Goal: Transaction & Acquisition: Purchase product/service

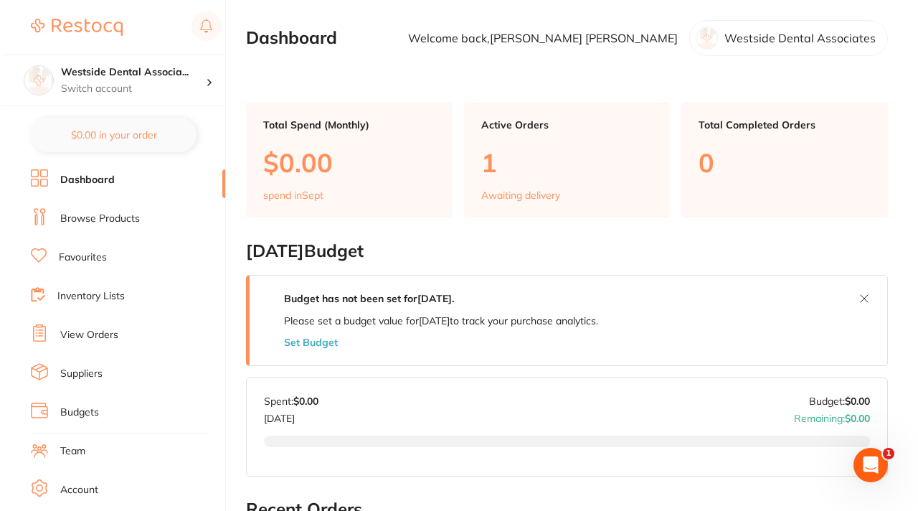
scroll to position [132, 0]
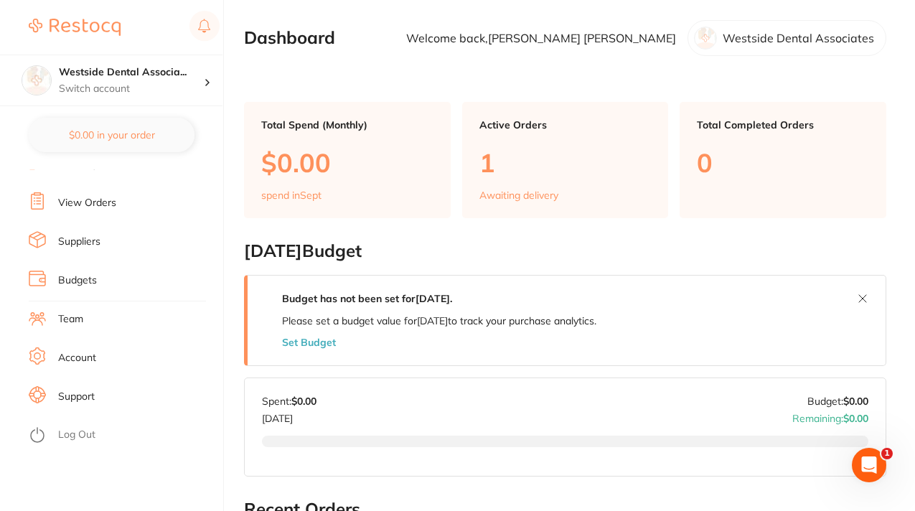
click at [62, 433] on link "Log Out" at bounding box center [76, 435] width 37 height 14
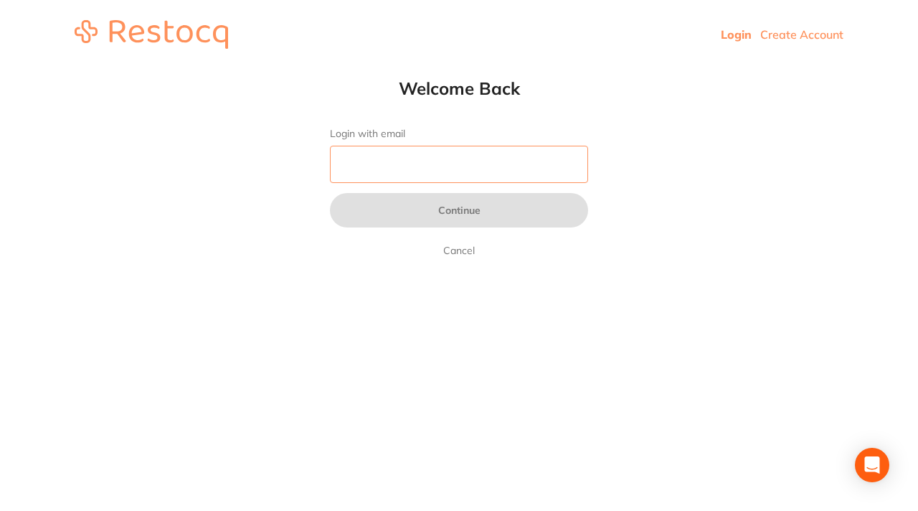
click at [367, 165] on input "Login with email" at bounding box center [459, 164] width 258 height 37
type input "[EMAIL_ADDRESS][DOMAIN_NAME]"
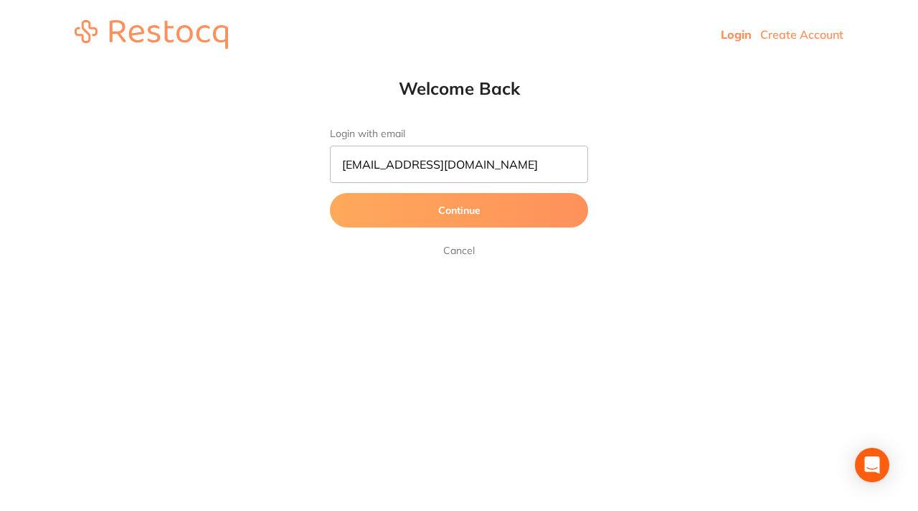
click at [481, 208] on button "Continue" at bounding box center [459, 210] width 258 height 34
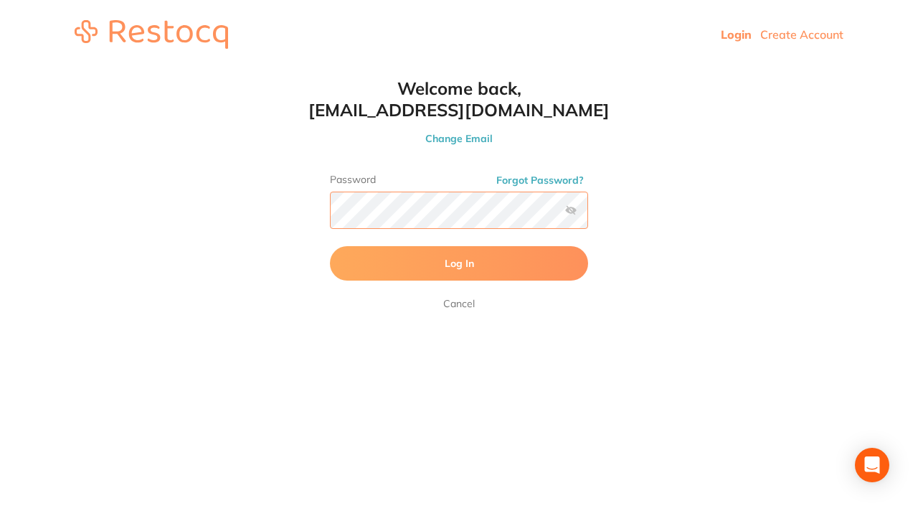
click at [330, 246] on button "Log In" at bounding box center [459, 263] width 258 height 34
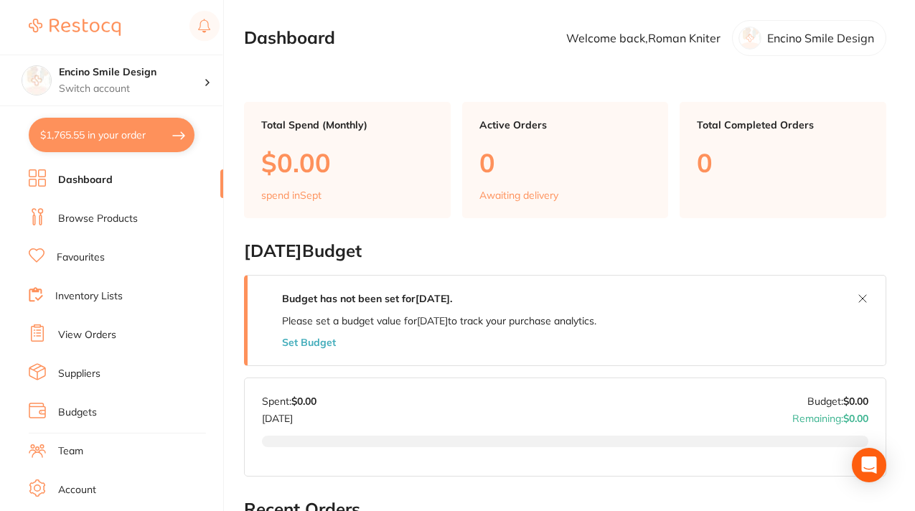
scroll to position [24, 0]
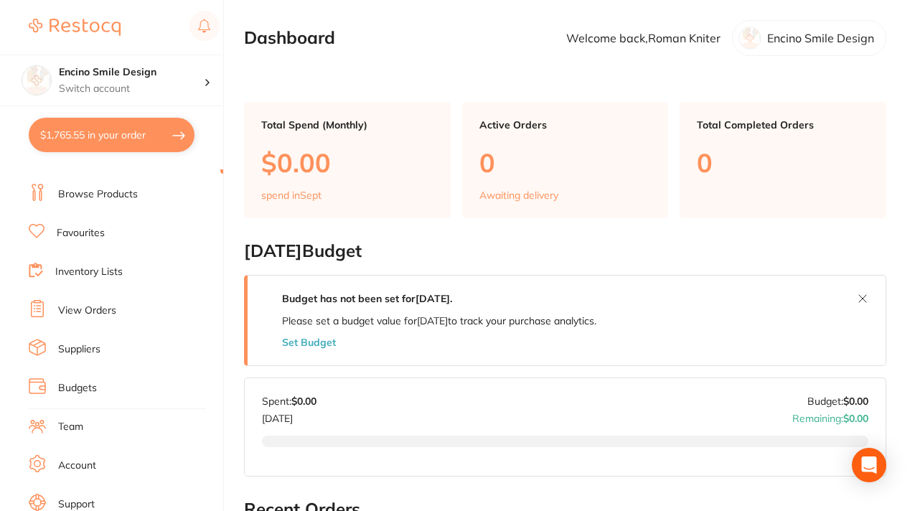
click at [103, 194] on link "Browse Products" at bounding box center [98, 194] width 80 height 14
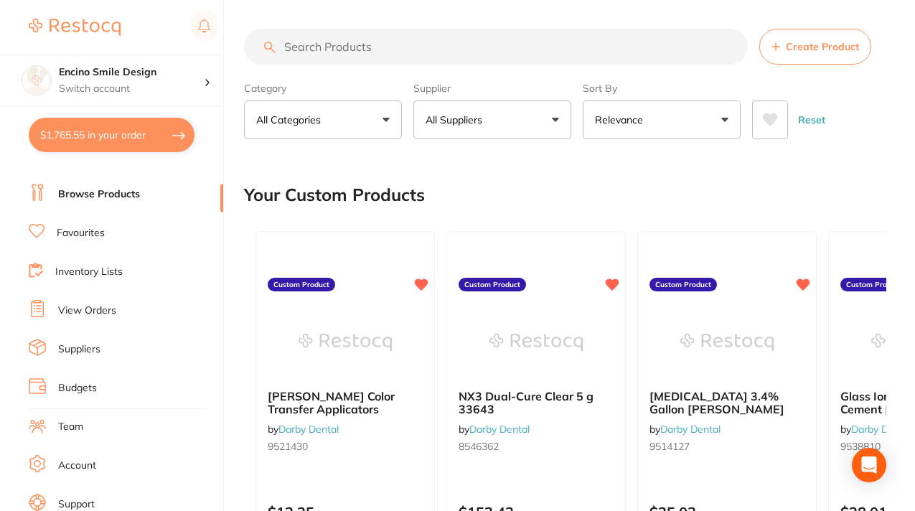
click at [478, 115] on p "All Suppliers" at bounding box center [456, 120] width 62 height 14
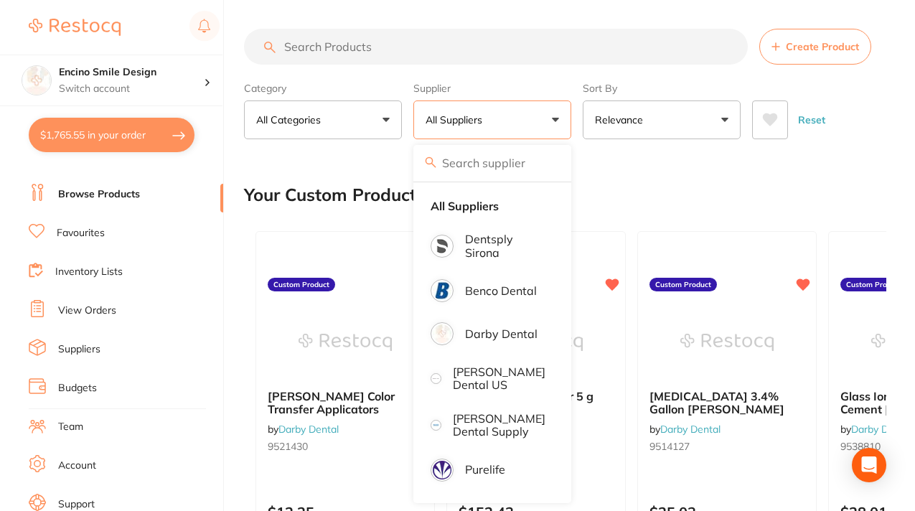
click at [93, 274] on link "Inventory Lists" at bounding box center [88, 272] width 67 height 14
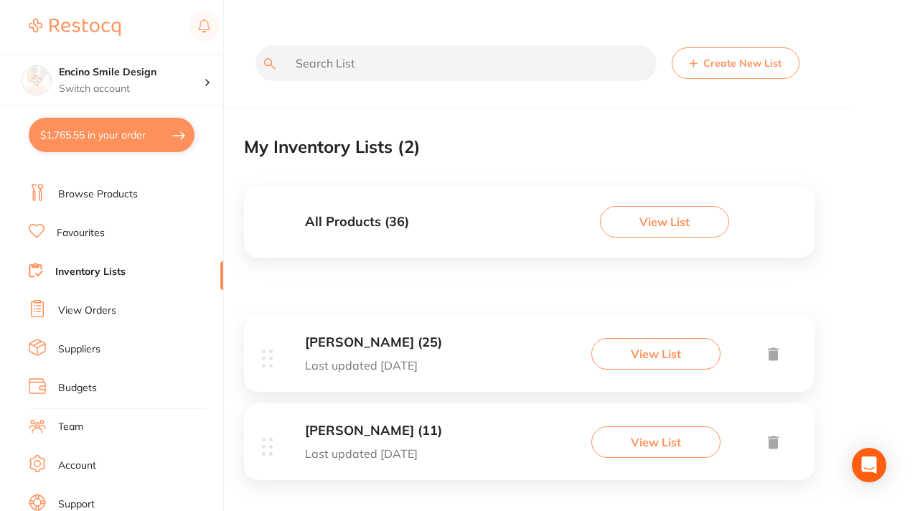
click at [641, 225] on button "View List" at bounding box center [664, 222] width 129 height 32
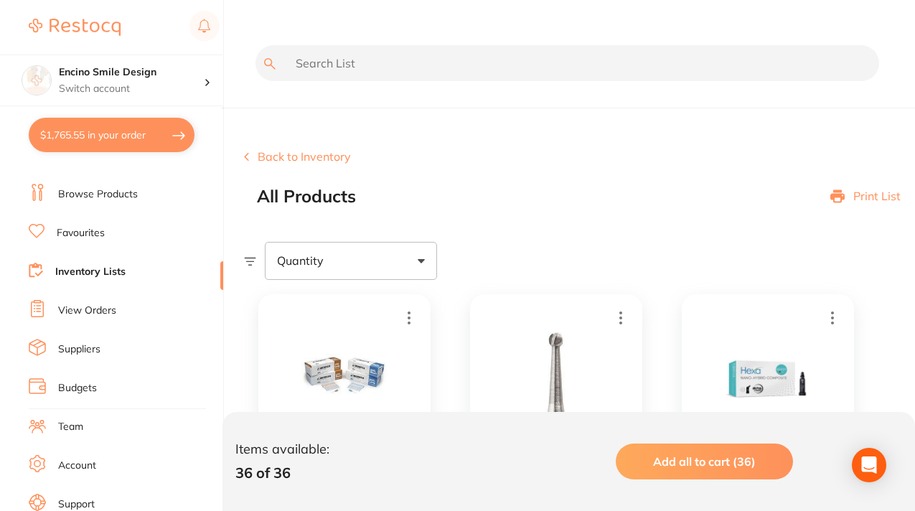
click at [120, 270] on link "Inventory Lists" at bounding box center [90, 272] width 70 height 14
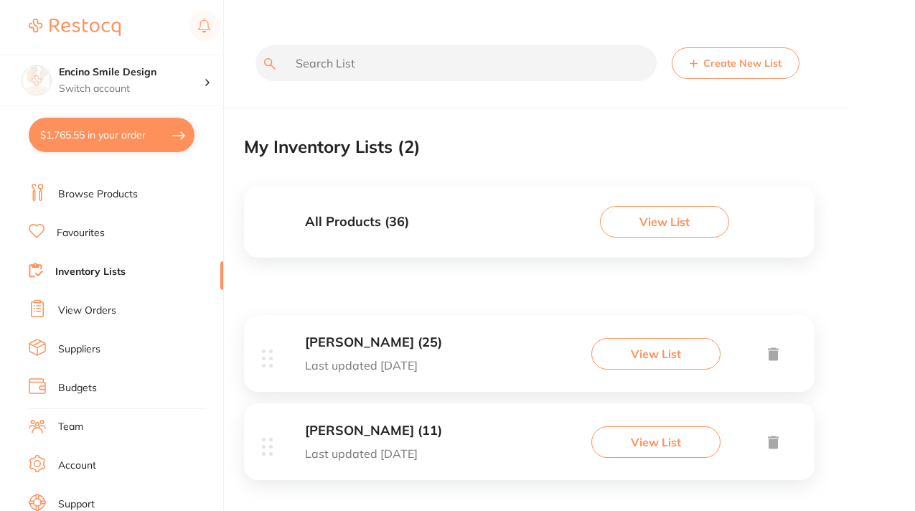
scroll to position [9, 0]
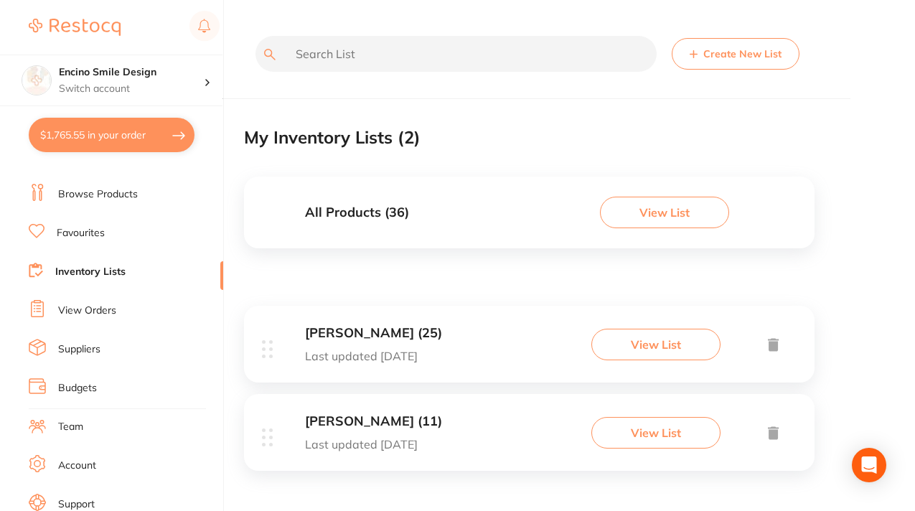
click at [662, 348] on button "View List" at bounding box center [655, 345] width 129 height 32
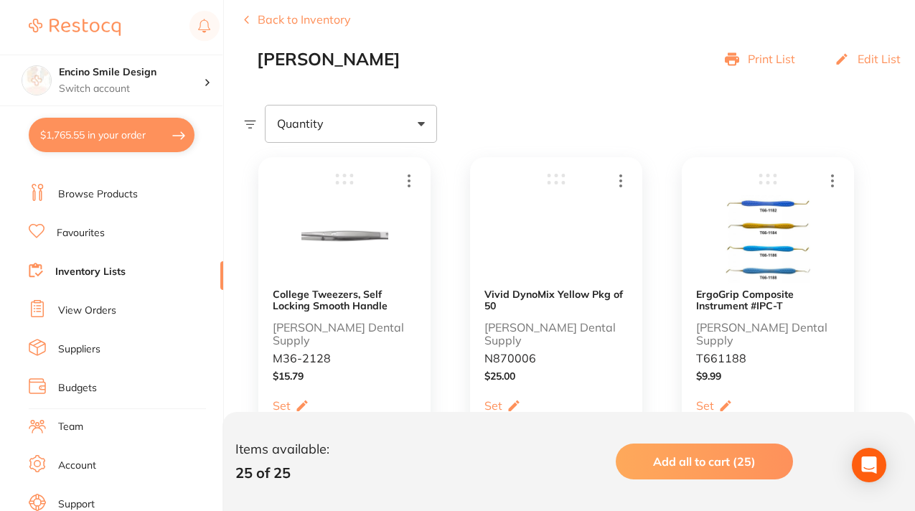
scroll to position [184, 0]
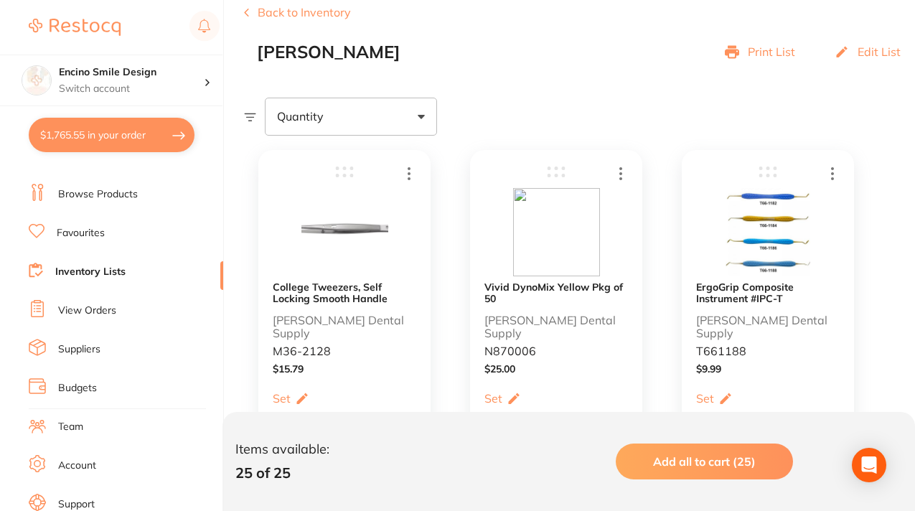
click at [367, 298] on b "College Tweezers, Self Locking Smooth Handle" at bounding box center [345, 292] width 144 height 23
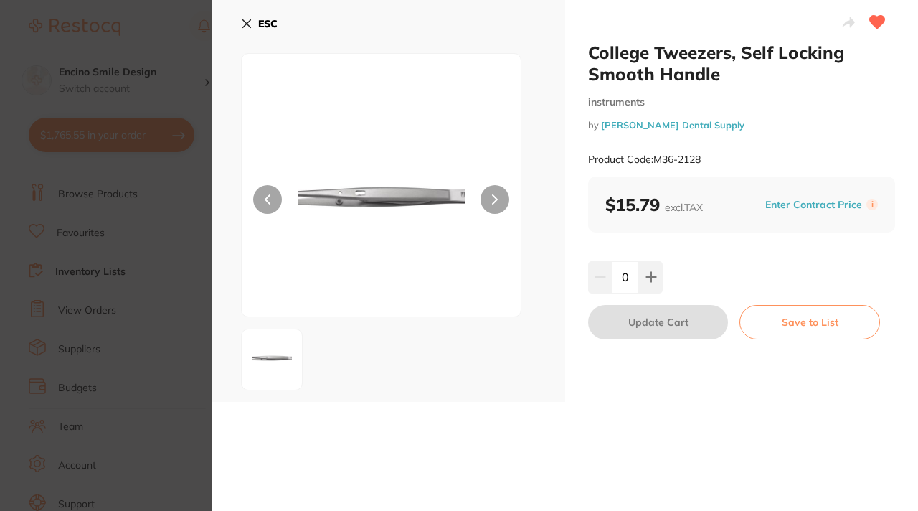
click at [243, 27] on icon at bounding box center [247, 24] width 8 height 8
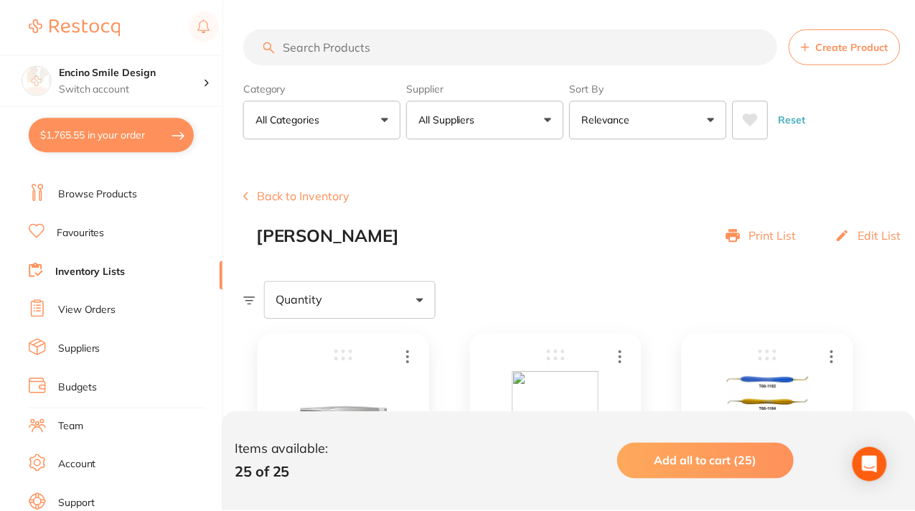
scroll to position [184, 0]
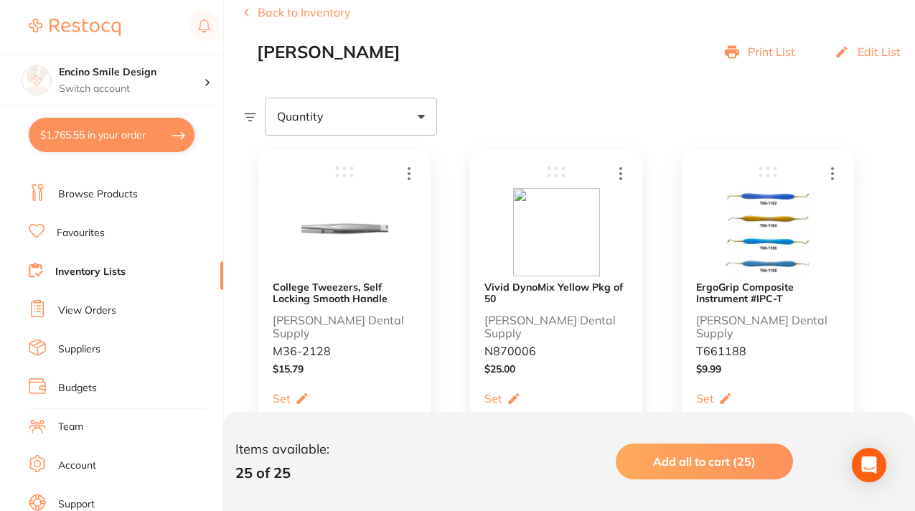
click at [131, 138] on button "$1,765.55 in your order" at bounding box center [112, 135] width 166 height 34
checkbox input "true"
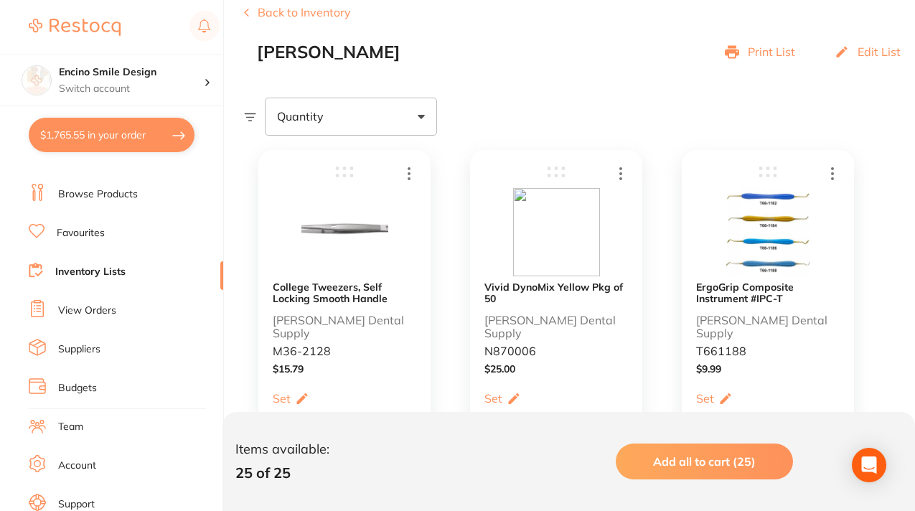
checkbox input "true"
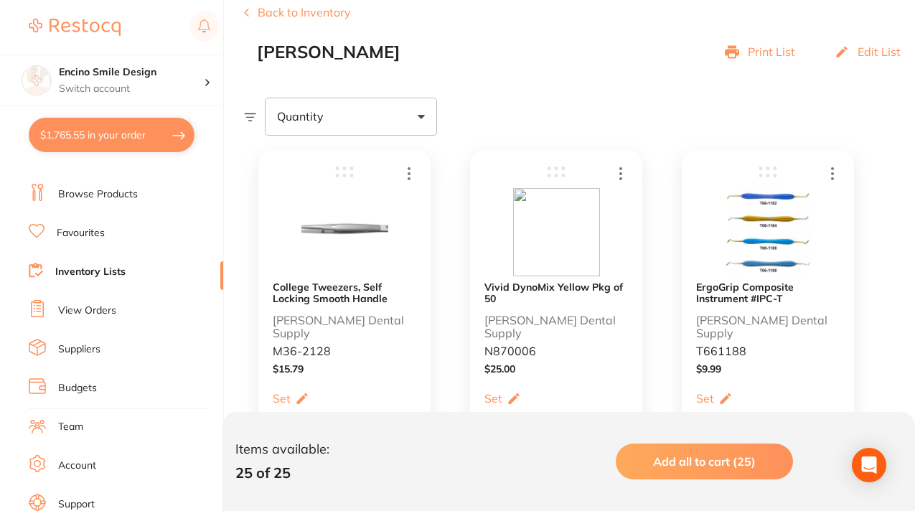
checkbox input "true"
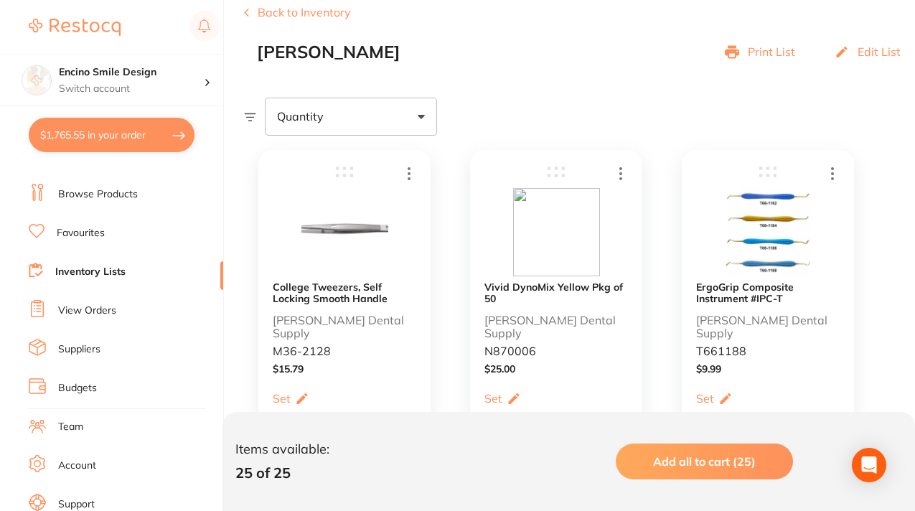
checkbox input "true"
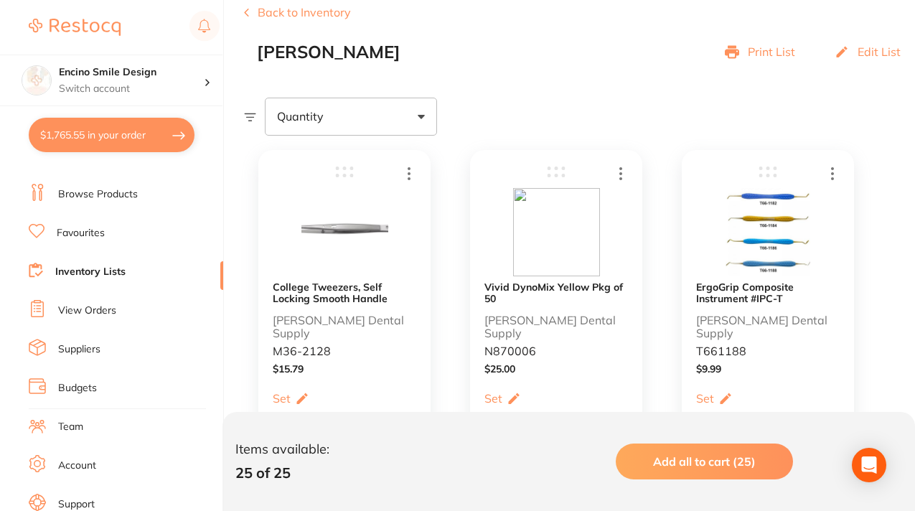
checkbox input "true"
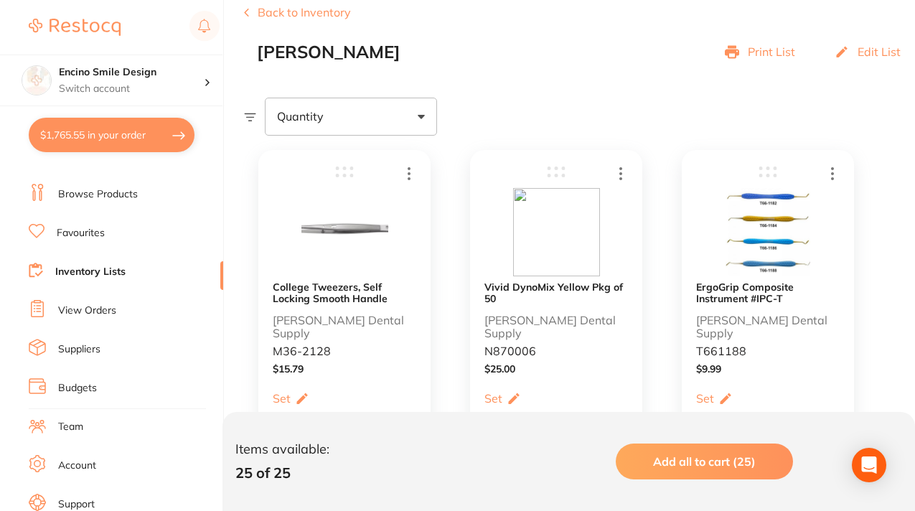
checkbox input "true"
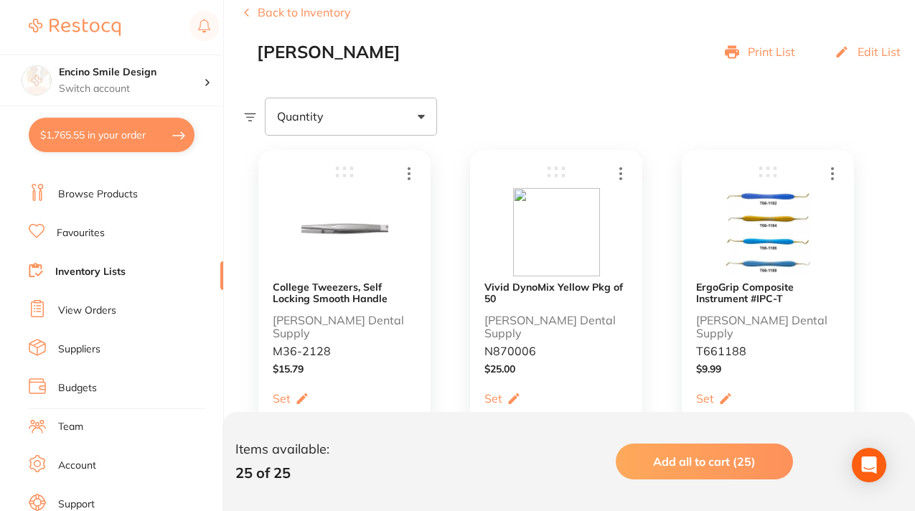
checkbox input "true"
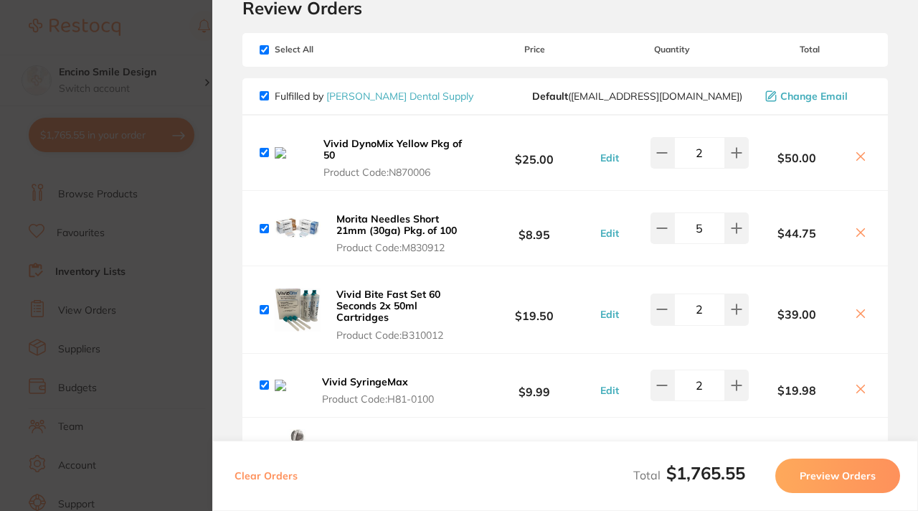
scroll to position [0, 0]
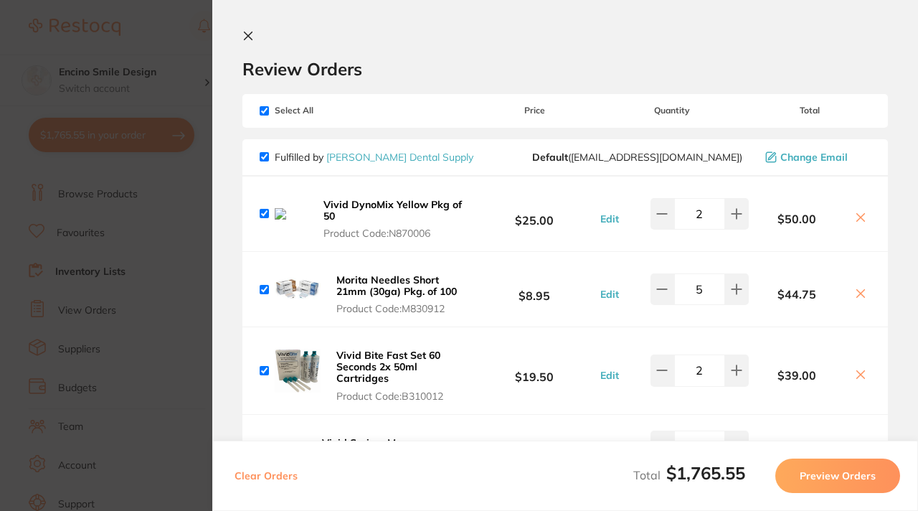
click at [245, 35] on icon at bounding box center [248, 35] width 11 height 11
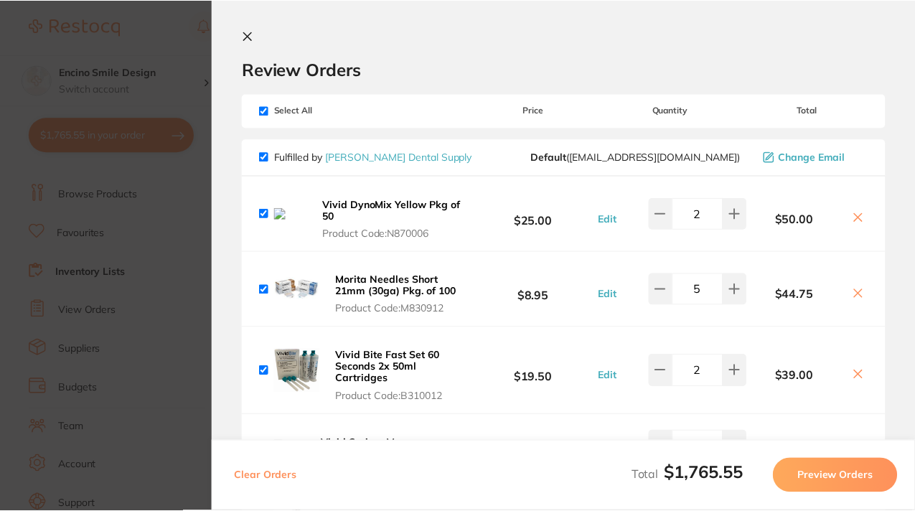
scroll to position [184, 0]
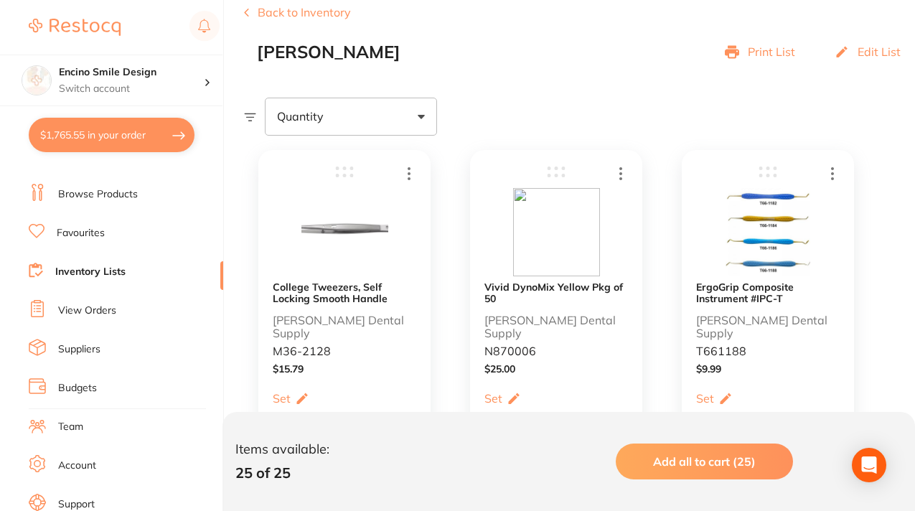
click at [81, 354] on link "Suppliers" at bounding box center [79, 349] width 42 height 14
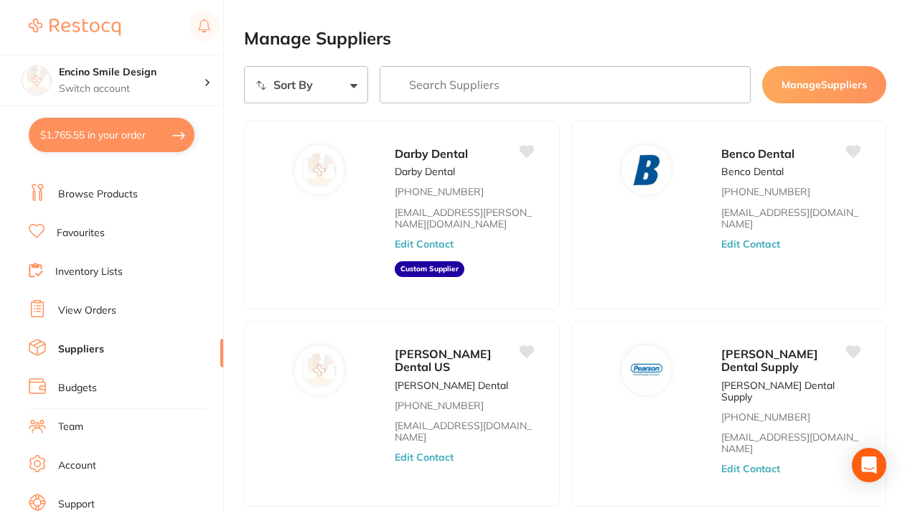
click at [486, 87] on input "search" at bounding box center [566, 84] width 372 height 37
click at [354, 88] on select "Sort By A-Z Z-A" at bounding box center [306, 84] width 124 height 37
click at [428, 85] on input "search" at bounding box center [566, 84] width 372 height 37
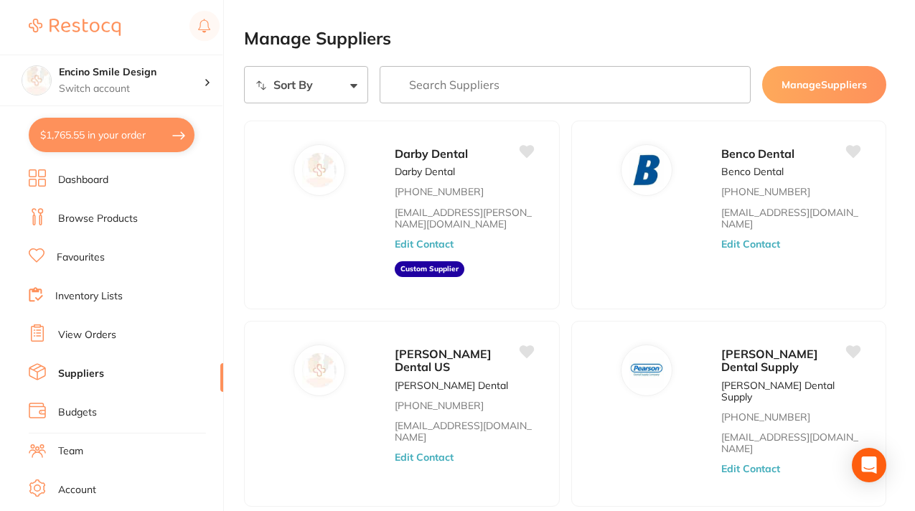
click at [95, 183] on link "Dashboard" at bounding box center [83, 180] width 50 height 14
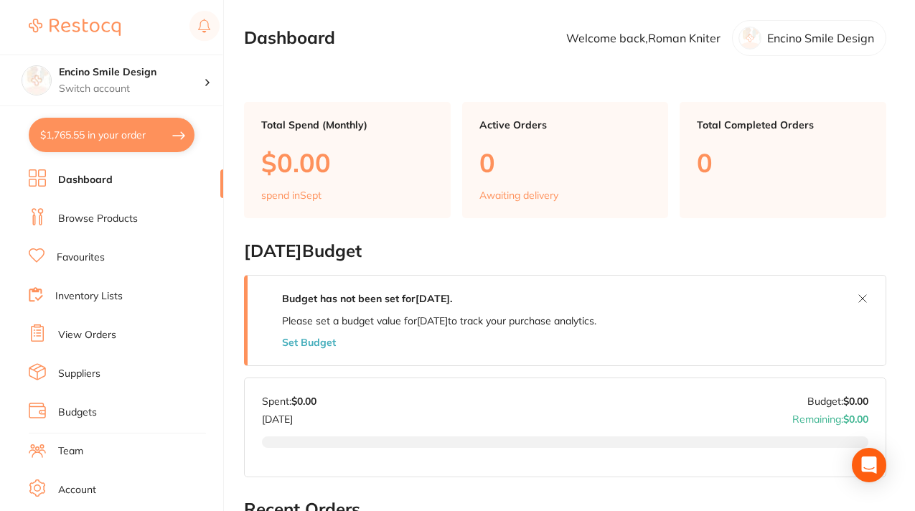
click at [86, 370] on link "Suppliers" at bounding box center [79, 374] width 42 height 14
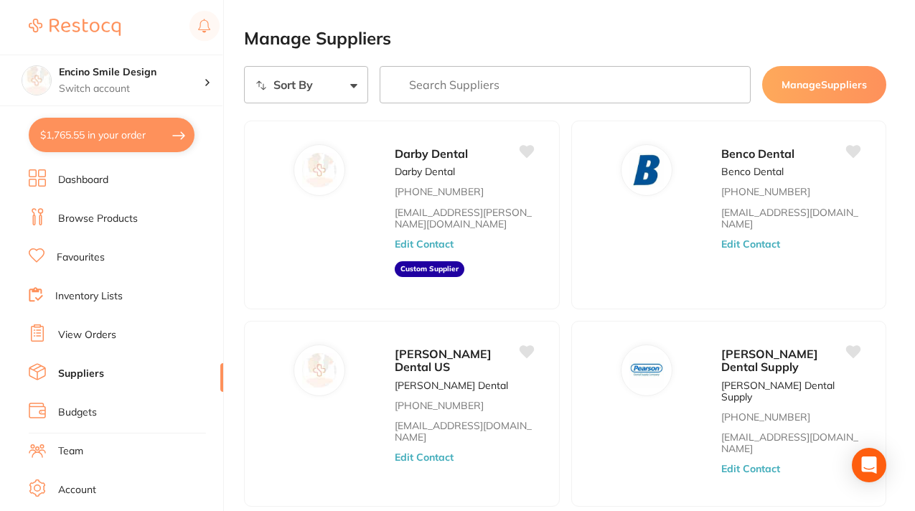
click at [417, 90] on input "search" at bounding box center [566, 84] width 372 height 37
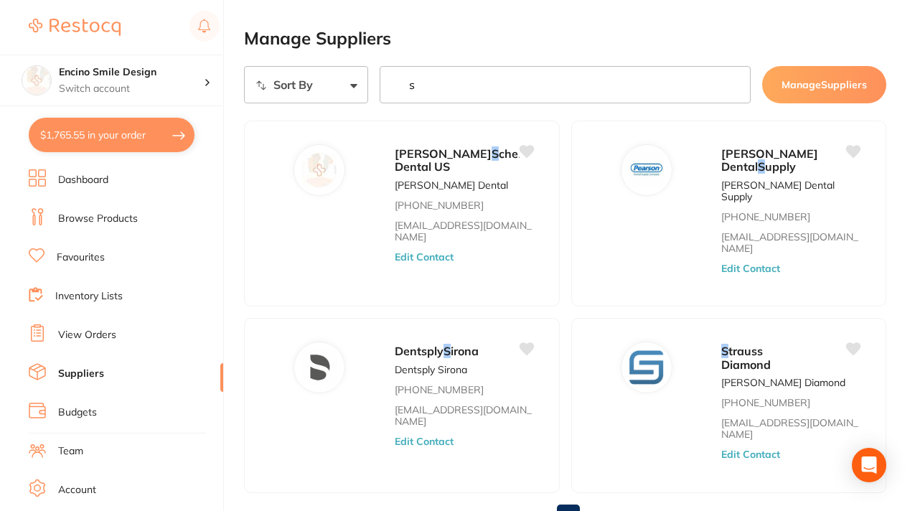
type input "s"
click at [814, 82] on button "Manage Suppliers" at bounding box center [824, 84] width 124 height 37
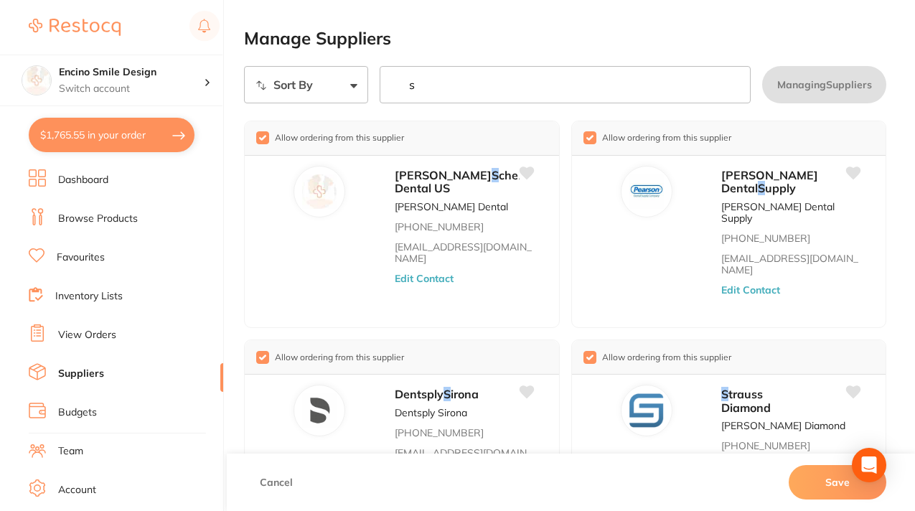
click at [108, 372] on li "Suppliers" at bounding box center [126, 374] width 194 height 22
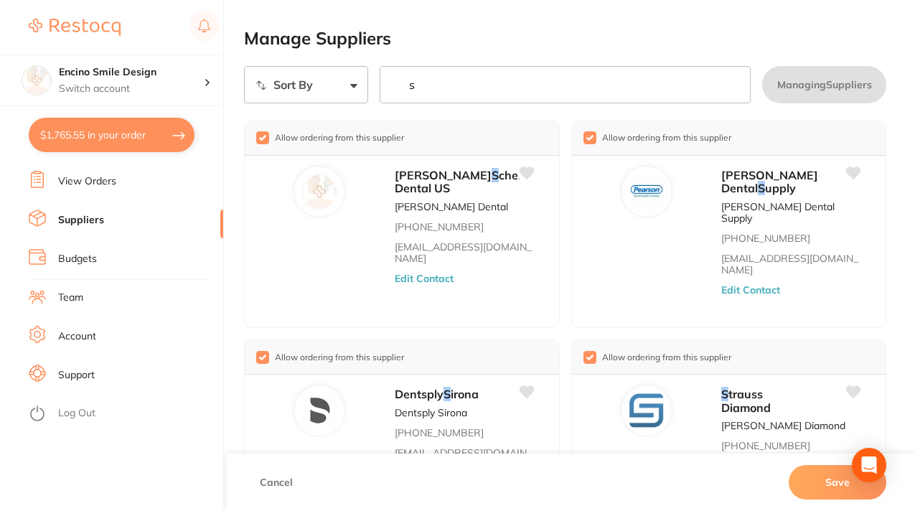
click at [75, 379] on link "Support" at bounding box center [76, 375] width 37 height 14
